Goal: Find specific page/section: Find specific page/section

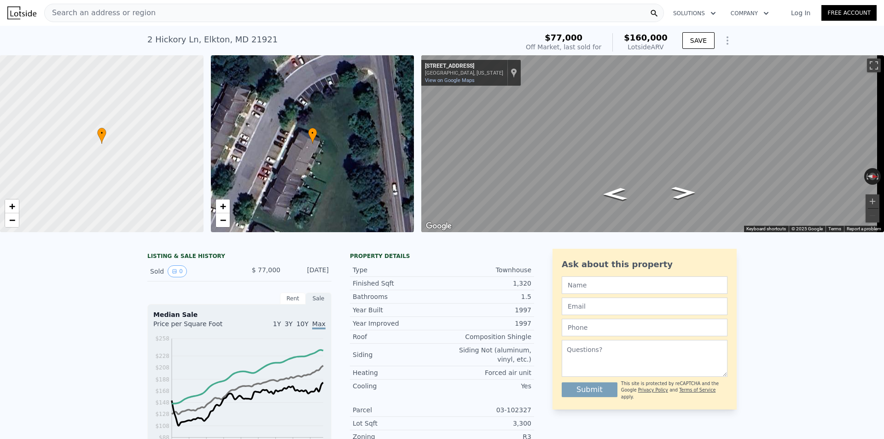
click at [95, 118] on div at bounding box center [102, 144] width 244 height 212
click at [99, 11] on span "Search an address or region" at bounding box center [100, 12] width 111 height 11
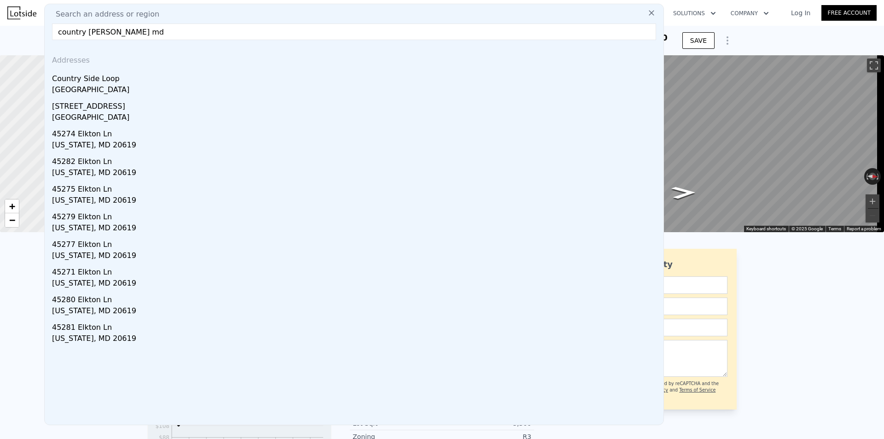
drag, startPoint x: 100, startPoint y: 35, endPoint x: 17, endPoint y: 29, distance: 83.1
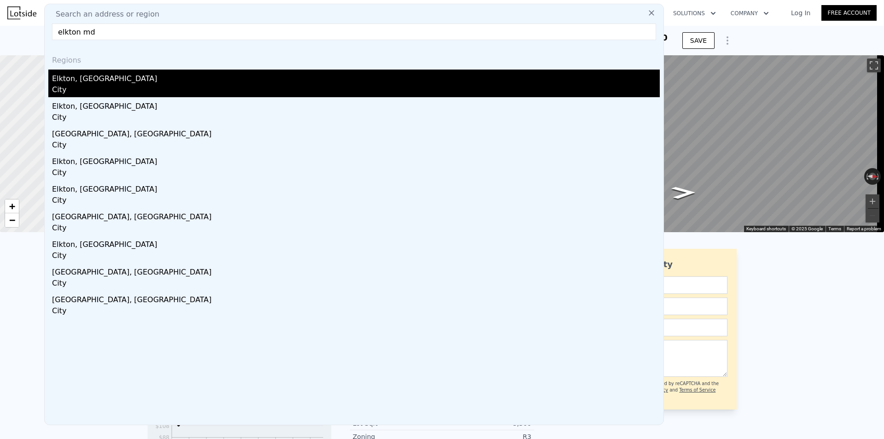
type input "elkton md"
click at [86, 81] on div "Elkton, [GEOGRAPHIC_DATA]" at bounding box center [356, 77] width 608 height 15
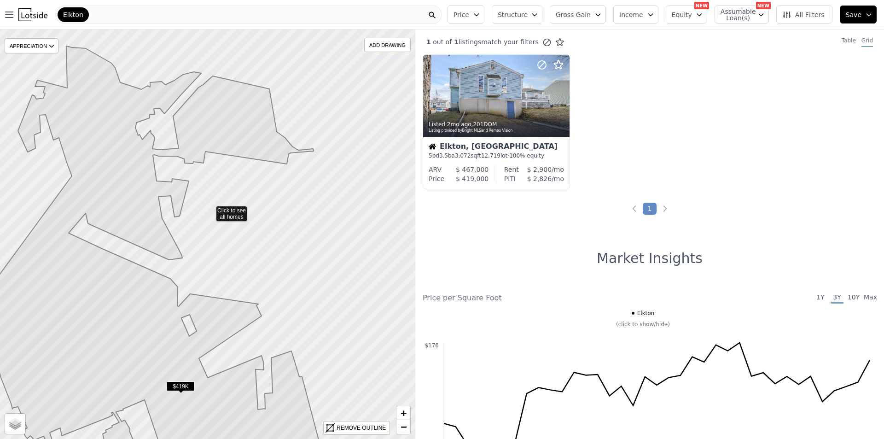
click at [210, 209] on icon at bounding box center [207, 234] width 501 height 494
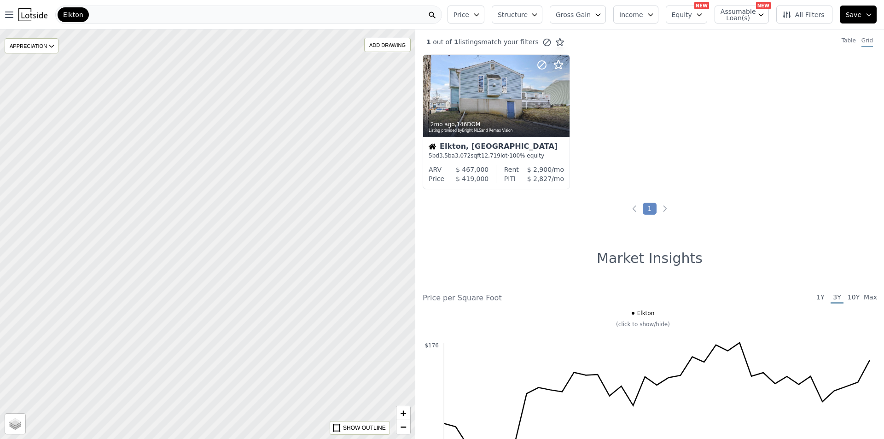
drag, startPoint x: 178, startPoint y: 203, endPoint x: 288, endPoint y: 306, distance: 150.8
click at [288, 306] on div at bounding box center [215, 239] width 498 height 491
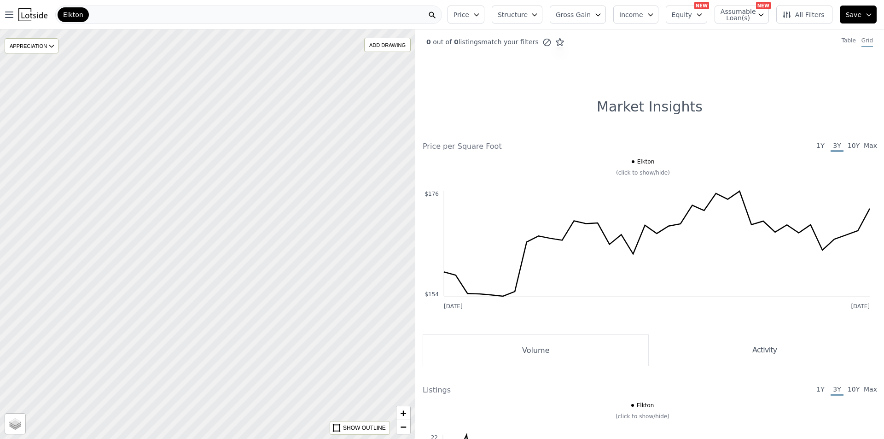
drag, startPoint x: 156, startPoint y: 270, endPoint x: 303, endPoint y: 249, distance: 149.3
click at [303, 249] on div at bounding box center [208, 233] width 498 height 491
drag, startPoint x: 237, startPoint y: 320, endPoint x: 345, endPoint y: 216, distance: 150.1
click at [345, 216] on div at bounding box center [219, 224] width 498 height 491
drag, startPoint x: 255, startPoint y: 320, endPoint x: 324, endPoint y: 184, distance: 152.5
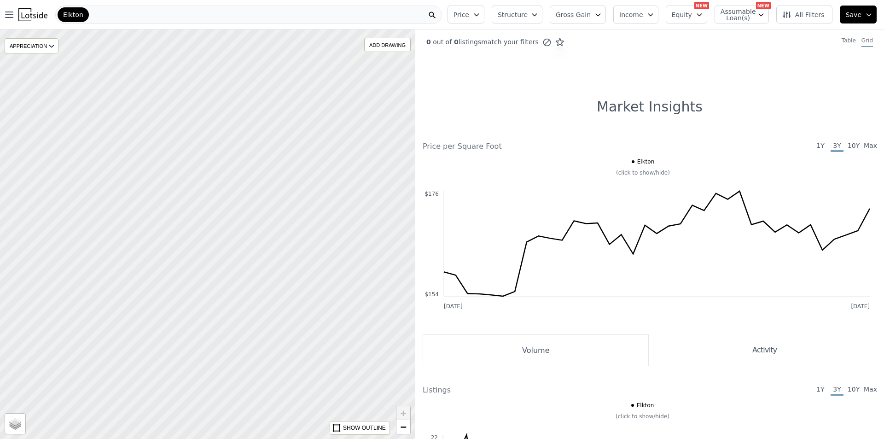
click at [323, 191] on div at bounding box center [209, 231] width 498 height 491
drag, startPoint x: 290, startPoint y: 267, endPoint x: 374, endPoint y: 116, distance: 173.1
click at [373, 119] on div at bounding box center [210, 229] width 498 height 491
click at [148, 275] on div at bounding box center [208, 233] width 498 height 491
click at [149, 278] on div at bounding box center [208, 233] width 498 height 491
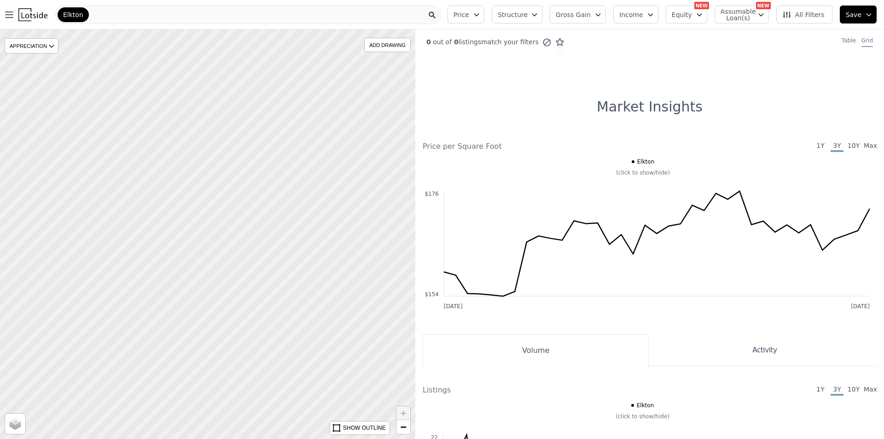
click at [149, 278] on div at bounding box center [208, 233] width 498 height 491
drag, startPoint x: 180, startPoint y: 255, endPoint x: 176, endPoint y: 261, distance: 6.3
click at [176, 261] on div at bounding box center [208, 233] width 498 height 491
click at [191, 229] on div at bounding box center [208, 233] width 498 height 491
click at [173, 226] on div at bounding box center [208, 233] width 498 height 491
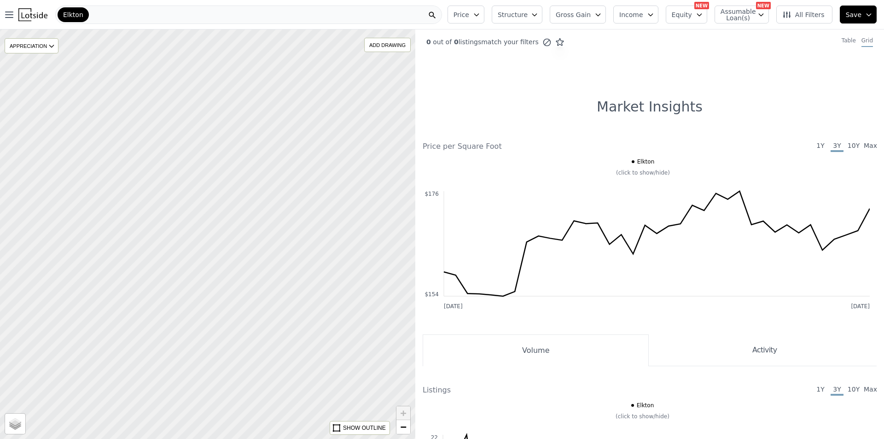
click at [179, 267] on div at bounding box center [208, 233] width 498 height 491
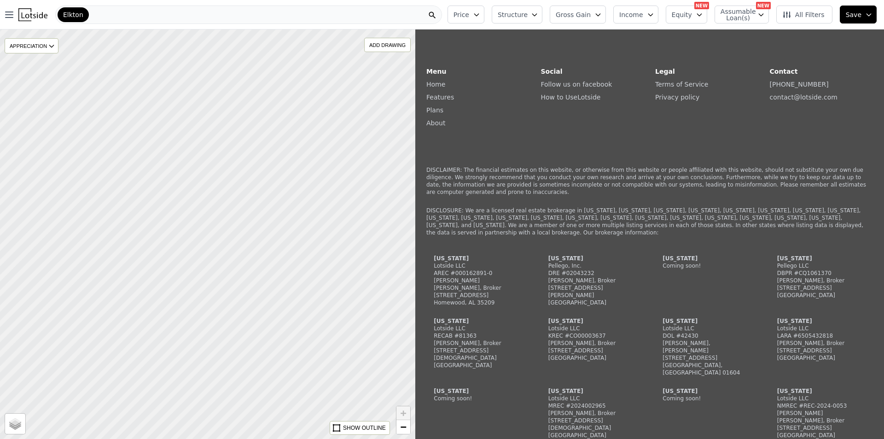
scroll to position [828, 0]
